Goal: Navigation & Orientation: Find specific page/section

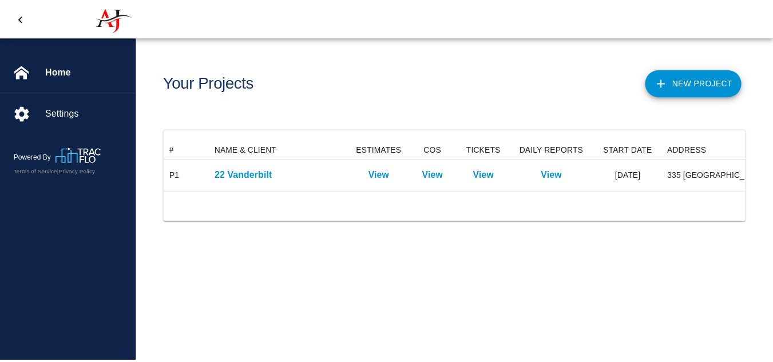
scroll to position [50, 580]
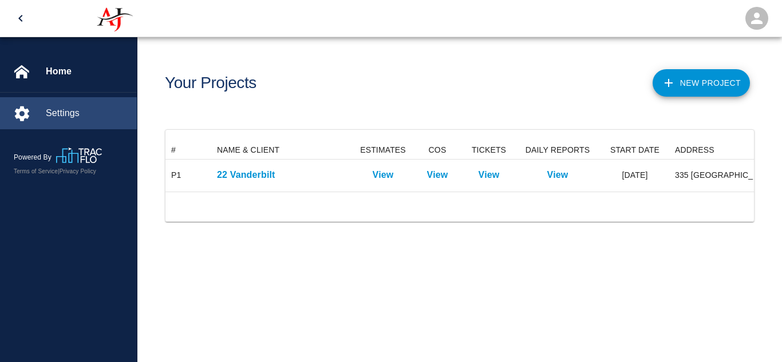
click at [73, 113] on span "Settings" at bounding box center [87, 113] width 82 height 14
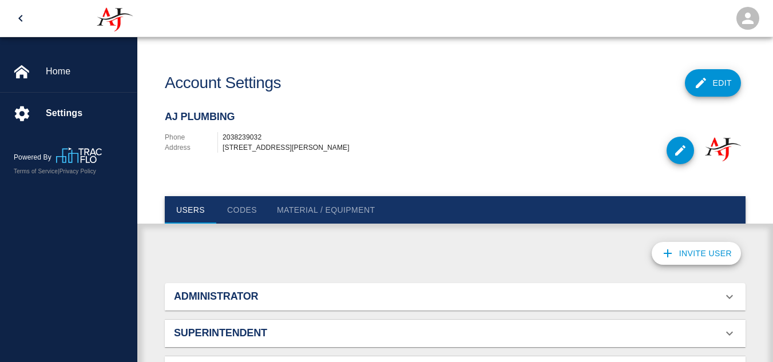
scroll to position [62, 0]
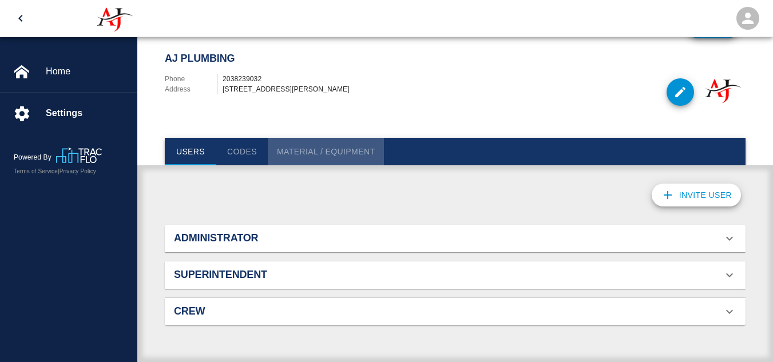
click at [345, 149] on button "Material / Equipment" at bounding box center [326, 151] width 116 height 27
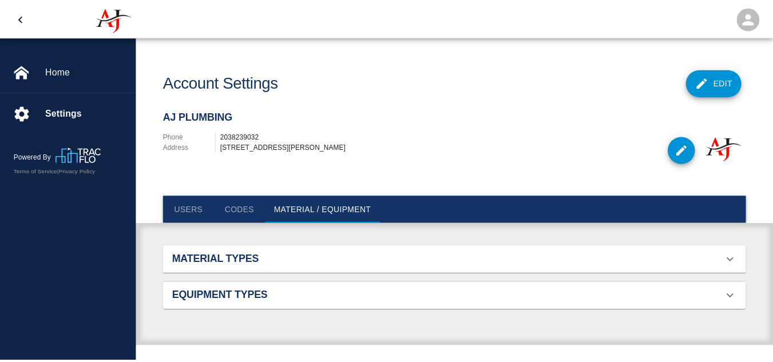
scroll to position [170, 563]
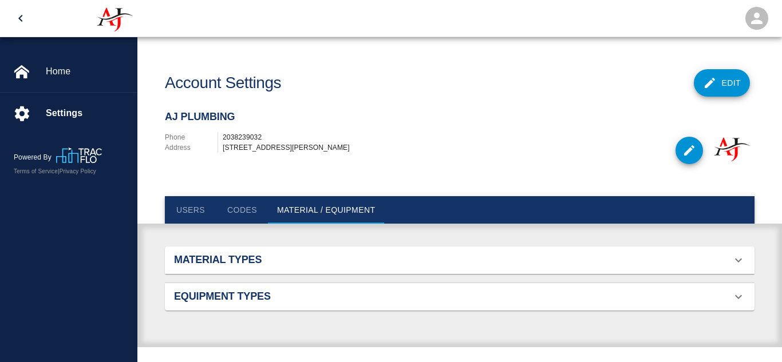
click at [408, 264] on div "Material Types" at bounding box center [453, 260] width 558 height 13
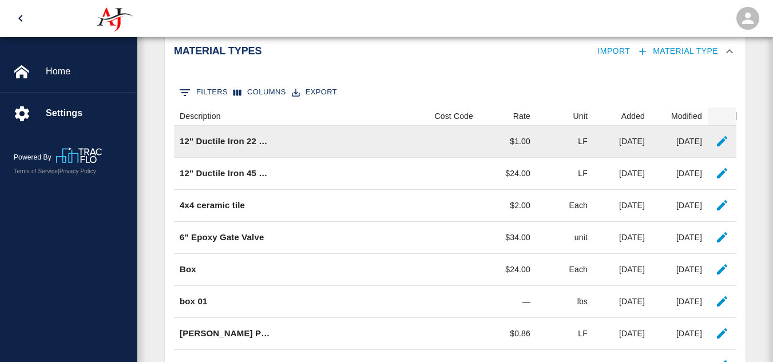
scroll to position [157, 0]
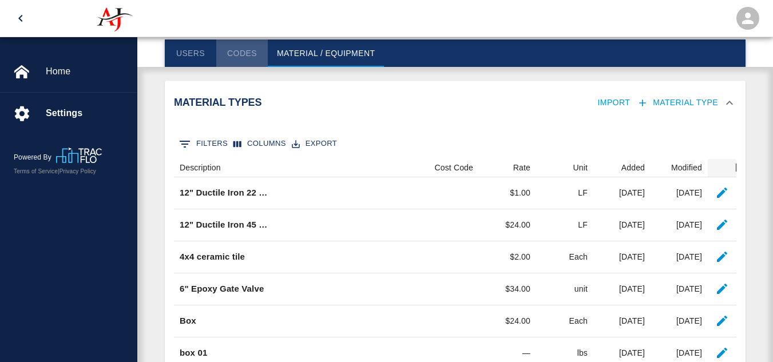
click at [239, 54] on button "Codes" at bounding box center [242, 52] width 52 height 27
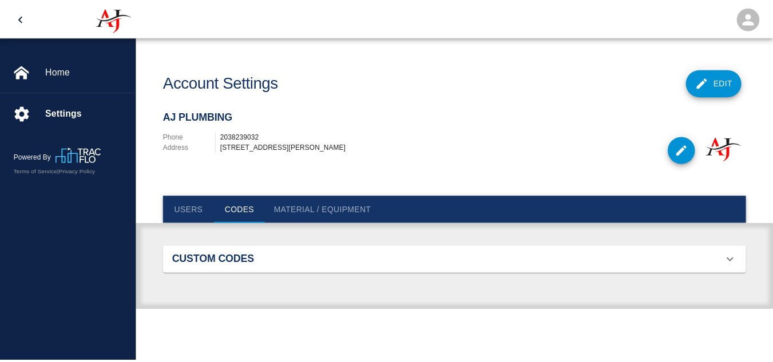
scroll to position [74, 563]
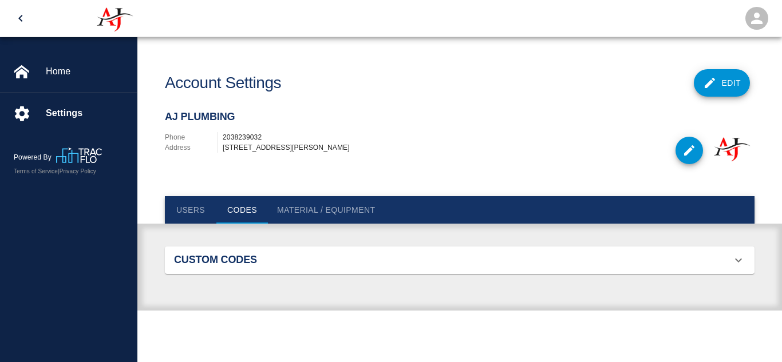
click at [191, 214] on button "Users" at bounding box center [191, 209] width 52 height 27
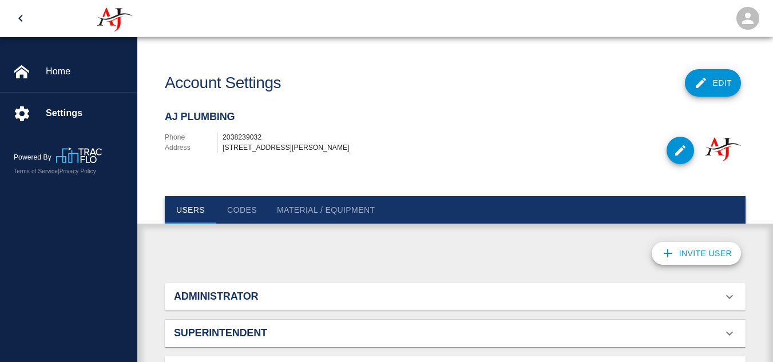
scroll to position [0, 0]
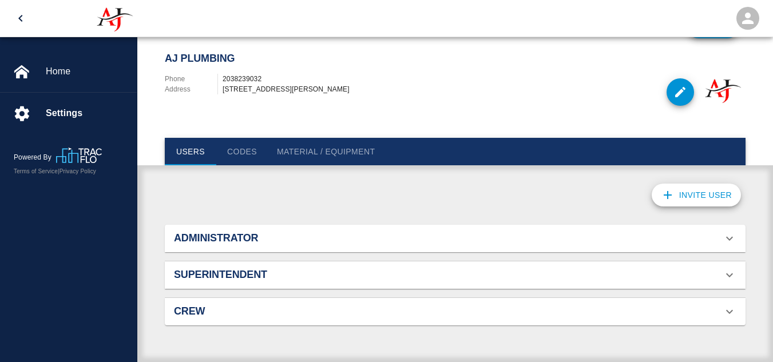
click at [306, 268] on div "Superintendent" at bounding box center [455, 275] width 581 height 27
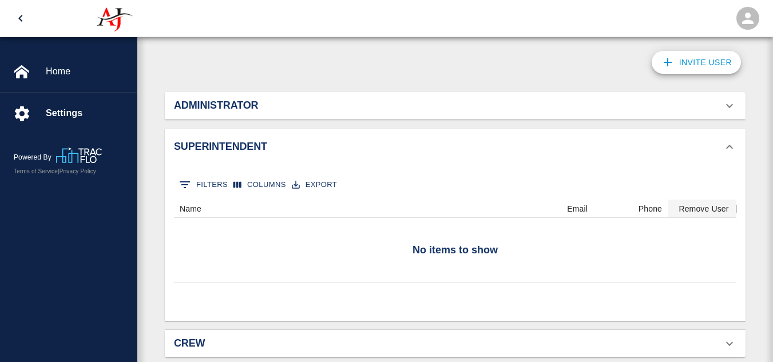
drag, startPoint x: 351, startPoint y: 284, endPoint x: 284, endPoint y: 46, distance: 247.0
click at [284, 46] on div "Invite User Administrator 0 Filters Columns Export Name Email Phone Remove User…" at bounding box center [455, 214] width 636 height 362
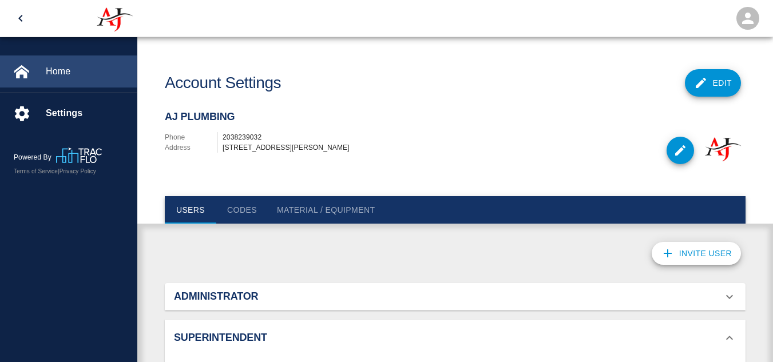
click at [91, 66] on span "Home" at bounding box center [87, 72] width 82 height 14
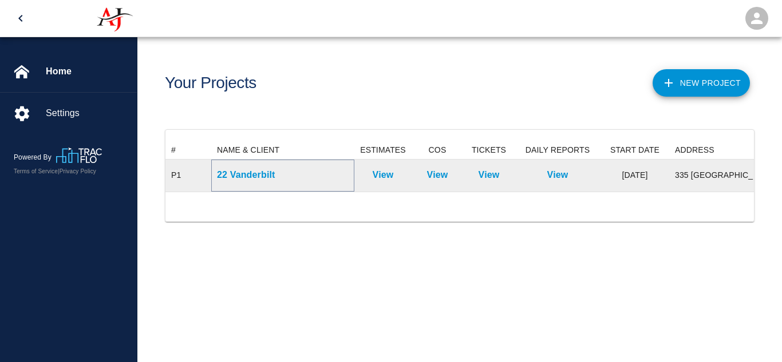
click at [260, 175] on p "22 Vanderbilt" at bounding box center [283, 175] width 132 height 14
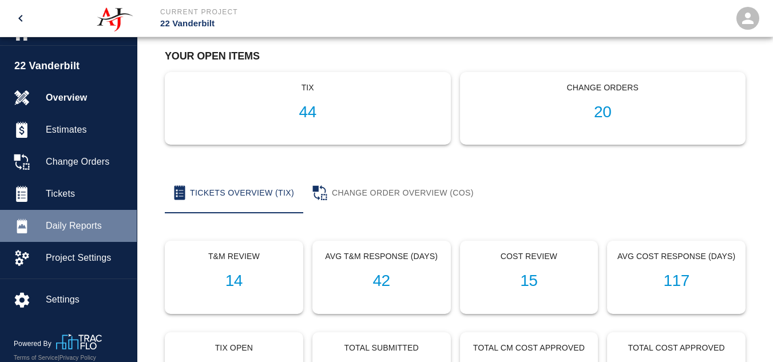
click at [92, 230] on span "Daily Reports" at bounding box center [87, 226] width 82 height 14
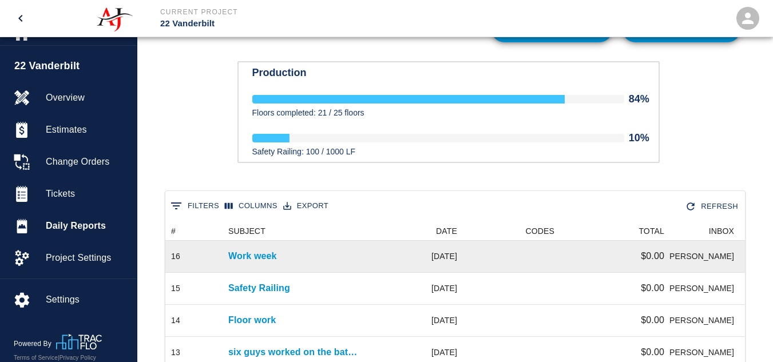
scroll to position [41, 0]
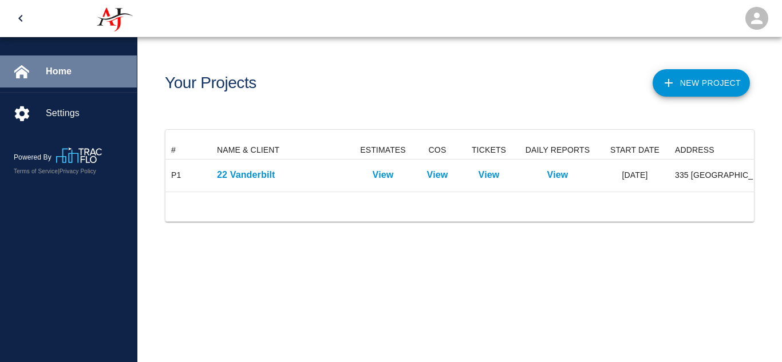
click at [50, 70] on span "Home" at bounding box center [87, 72] width 82 height 14
